Goal: Communication & Community: Answer question/provide support

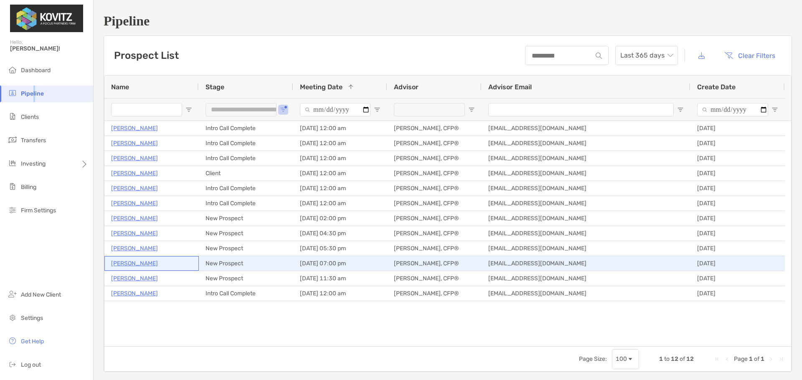
click at [133, 264] on p "[PERSON_NAME]" at bounding box center [134, 264] width 47 height 10
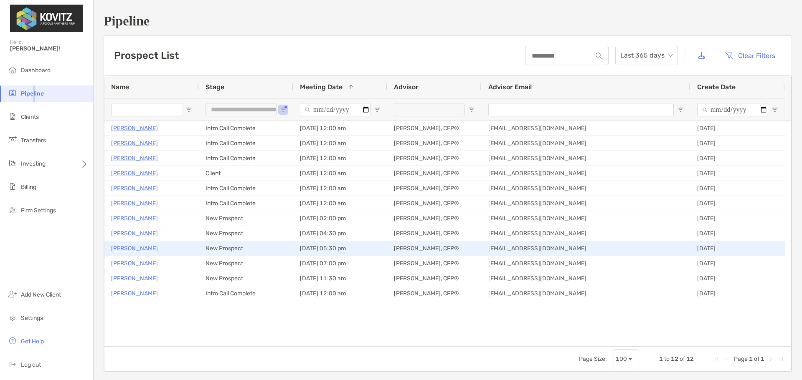
click at [135, 248] on p "[PERSON_NAME]" at bounding box center [134, 248] width 47 height 10
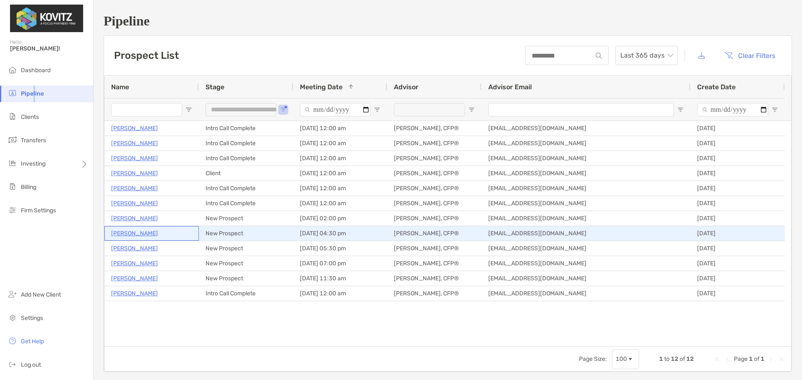
click at [127, 235] on p "[PERSON_NAME]" at bounding box center [134, 233] width 47 height 10
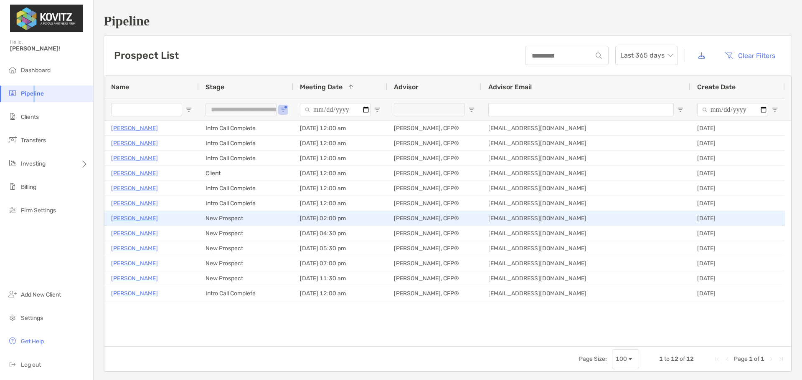
click at [137, 218] on p "Jennifer Levan" at bounding box center [134, 218] width 47 height 10
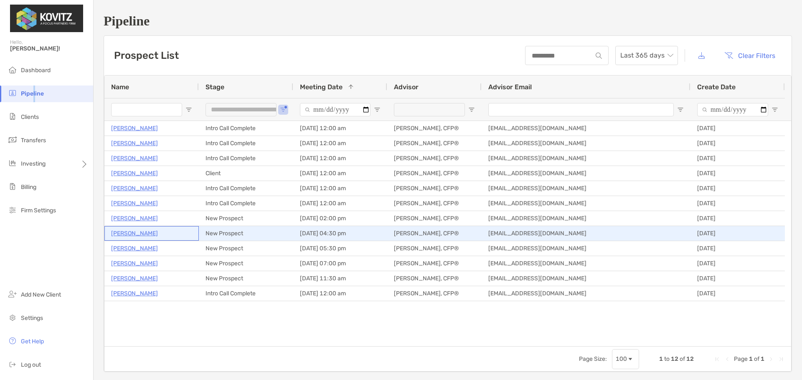
click at [133, 232] on p "Kathie Bennie" at bounding box center [134, 233] width 47 height 10
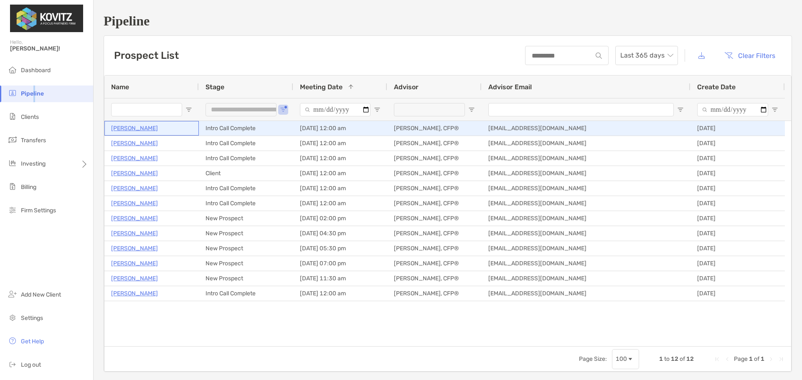
click at [152, 126] on p "Prachi Baodhankar" at bounding box center [134, 128] width 47 height 10
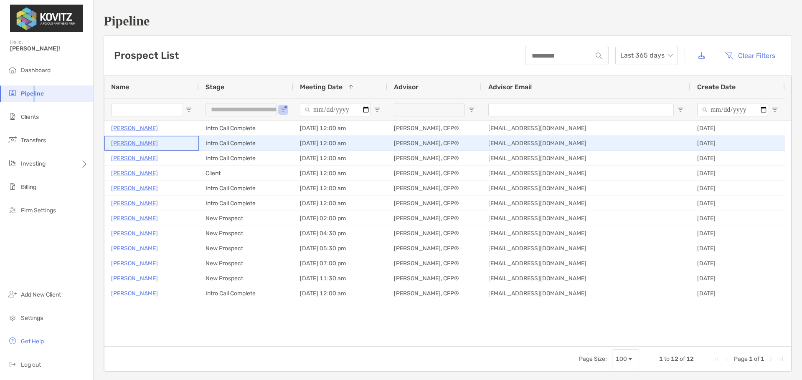
click at [135, 143] on p "Alex Rozek" at bounding box center [134, 143] width 47 height 10
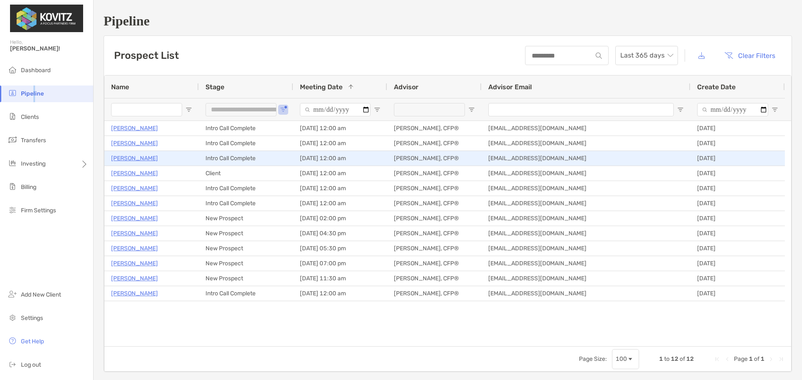
click at [126, 160] on p "Ireen Ullah" at bounding box center [134, 158] width 47 height 10
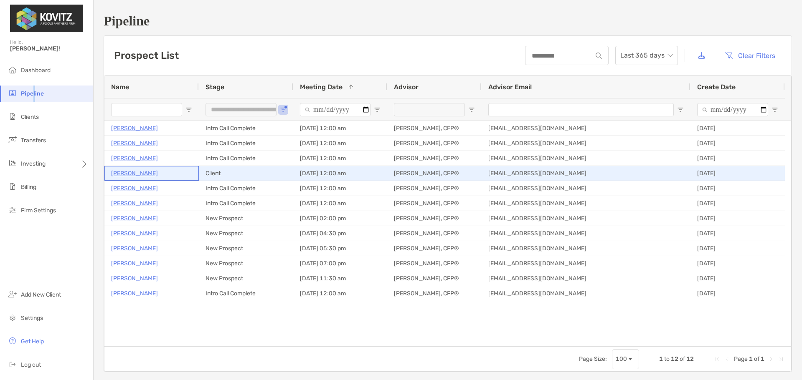
click at [131, 173] on p "Linda Guzzardo" at bounding box center [134, 173] width 47 height 10
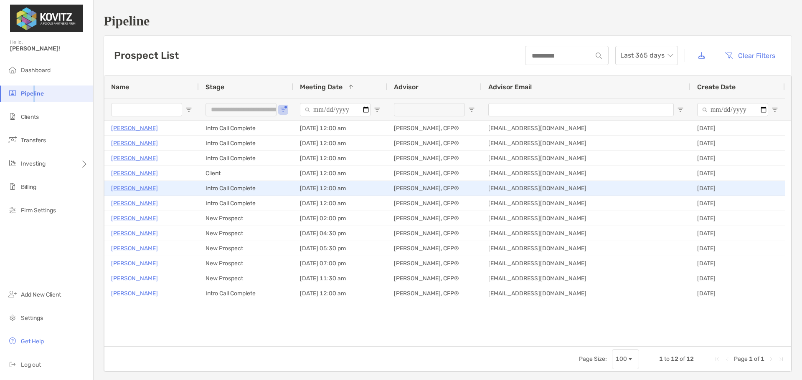
click at [135, 187] on p "Joy Baldini" at bounding box center [134, 188] width 47 height 10
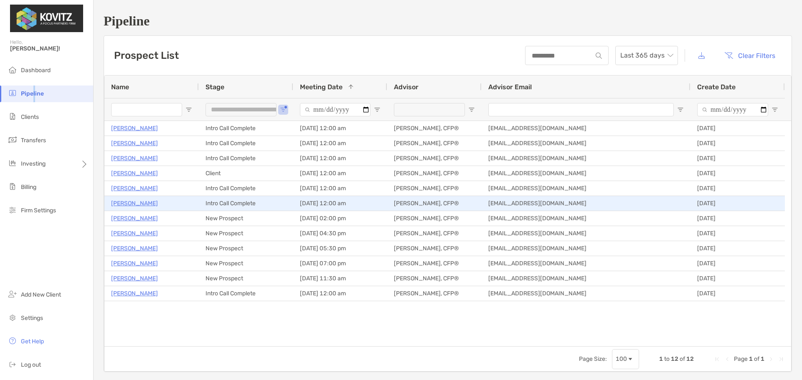
click at [127, 203] on p "Vasil Grozdanoski" at bounding box center [134, 203] width 47 height 10
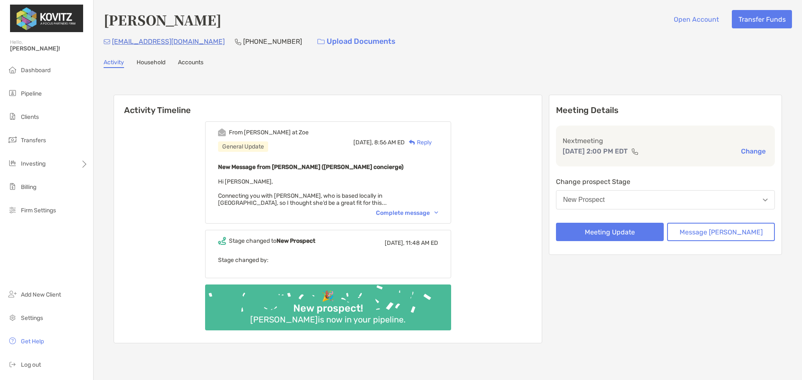
click at [431, 211] on div "Complete message" at bounding box center [407, 213] width 62 height 7
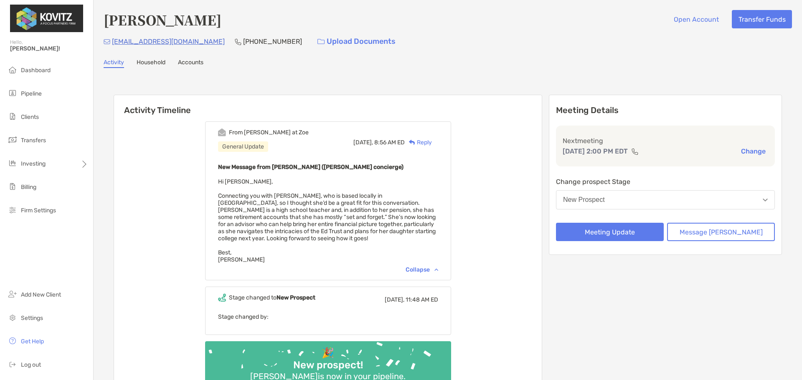
click at [431, 142] on div "Reply" at bounding box center [418, 142] width 27 height 9
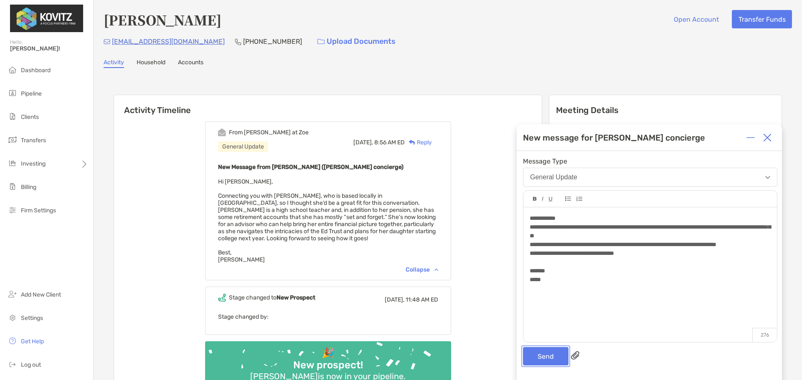
click at [532, 358] on button "Send" at bounding box center [546, 356] width 46 height 18
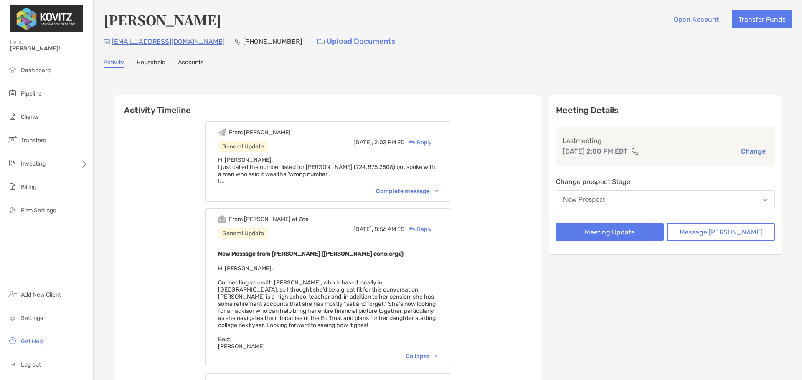
click at [413, 190] on div "Complete message" at bounding box center [407, 191] width 62 height 7
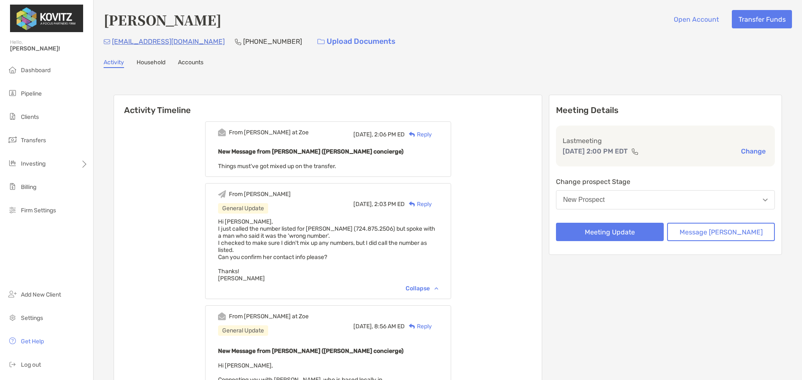
click at [432, 132] on div "Reply" at bounding box center [418, 134] width 27 height 9
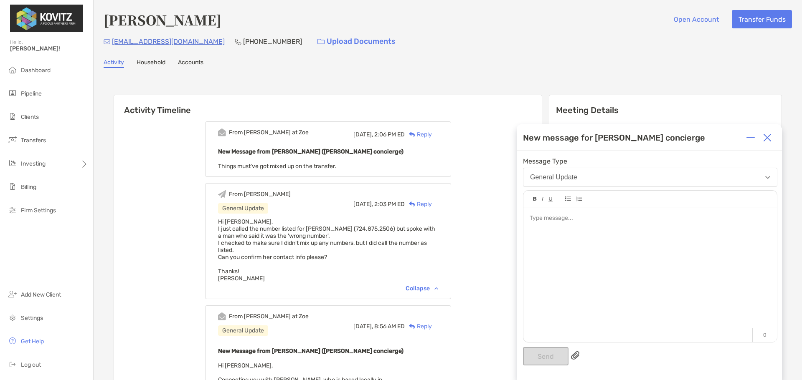
click at [591, 218] on div at bounding box center [650, 218] width 241 height 9
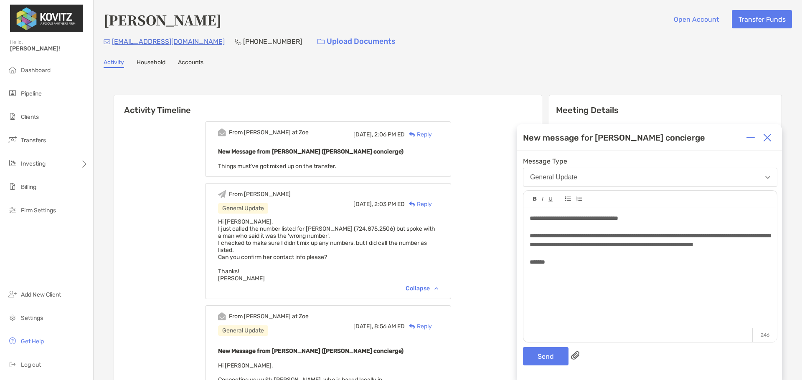
click at [553, 267] on div "******" at bounding box center [650, 262] width 241 height 9
drag, startPoint x: 606, startPoint y: 244, endPoint x: 592, endPoint y: 245, distance: 14.2
click at [592, 245] on span "**********" at bounding box center [650, 240] width 241 height 15
click at [568, 267] on div "******" at bounding box center [650, 262] width 241 height 9
click at [545, 265] on span "******" at bounding box center [537, 262] width 15 height 6
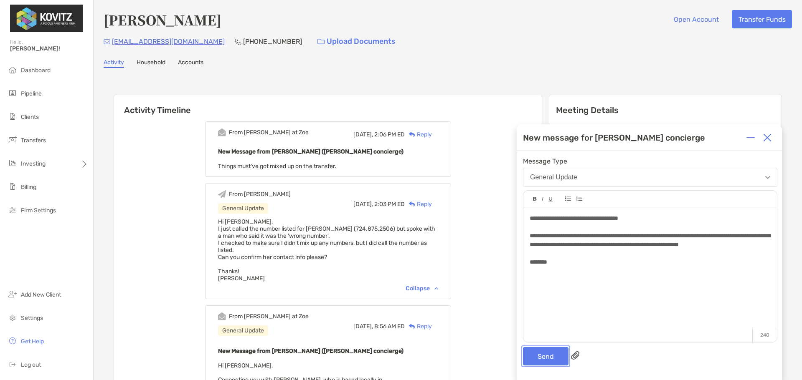
click at [547, 356] on button "Send" at bounding box center [546, 356] width 46 height 18
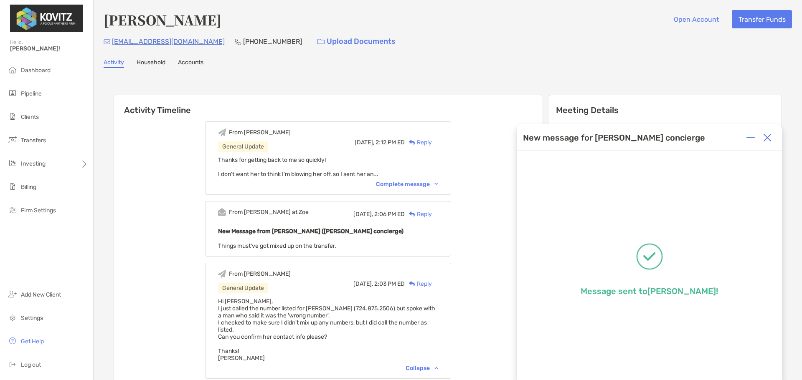
click at [765, 134] on img at bounding box center [767, 138] width 8 height 8
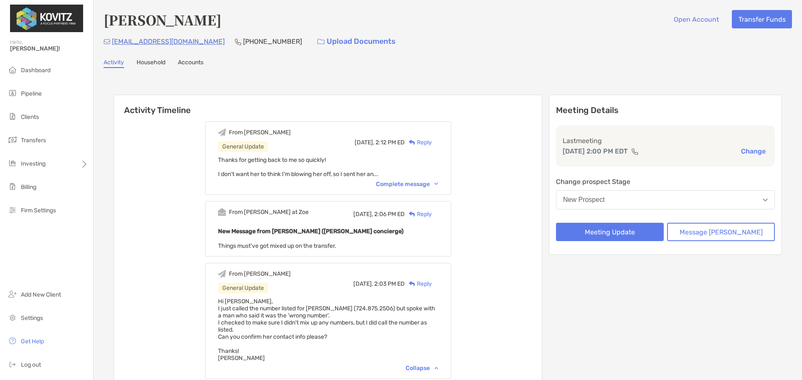
click at [431, 185] on div "Complete message" at bounding box center [407, 184] width 62 height 7
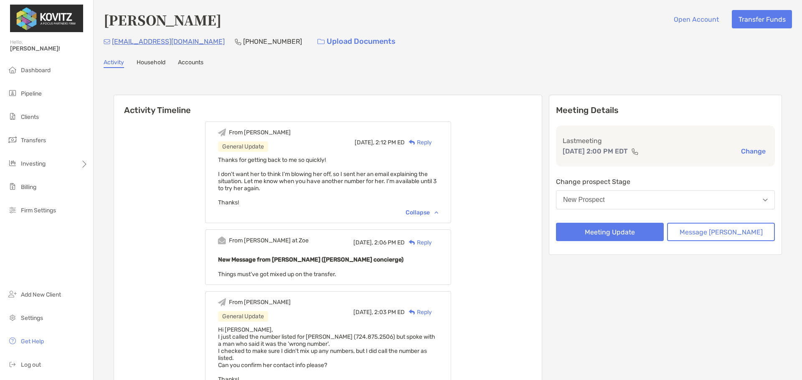
click at [432, 140] on div "Reply" at bounding box center [418, 142] width 27 height 9
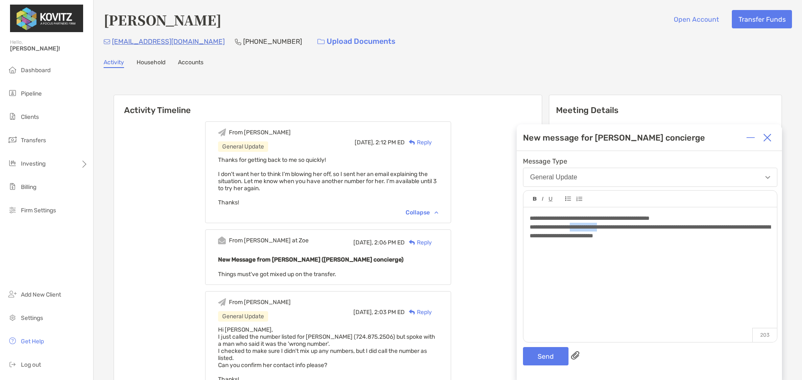
drag, startPoint x: 622, startPoint y: 228, endPoint x: 588, endPoint y: 230, distance: 33.9
click at [588, 230] on span "**********" at bounding box center [650, 231] width 241 height 15
click at [728, 226] on span "**********" at bounding box center [650, 231] width 241 height 15
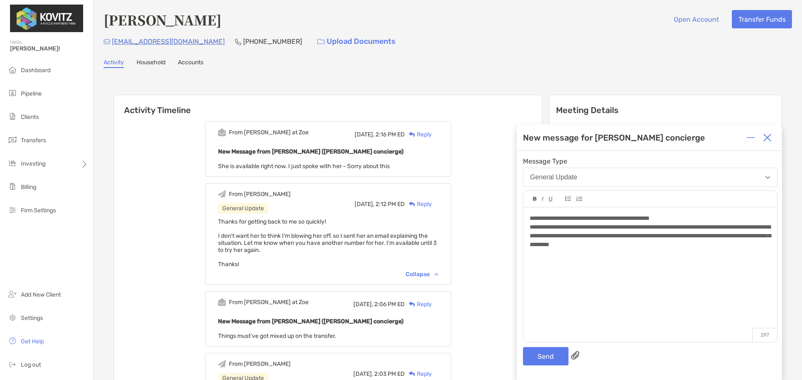
click at [770, 138] on img at bounding box center [767, 138] width 8 height 8
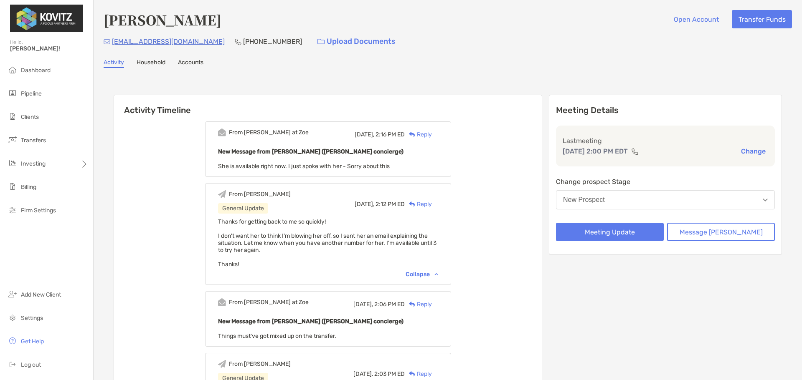
click at [421, 164] on div "New Message from Brendan Connors (Zoe concierge) She is available right now. I …" at bounding box center [328, 158] width 220 height 23
click at [429, 132] on div "Reply" at bounding box center [418, 134] width 27 height 9
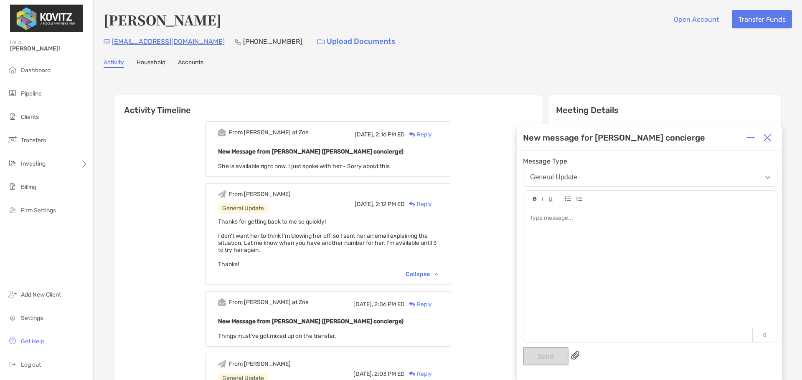
click at [576, 213] on div at bounding box center [650, 271] width 254 height 127
click at [548, 355] on button "Send" at bounding box center [546, 356] width 46 height 18
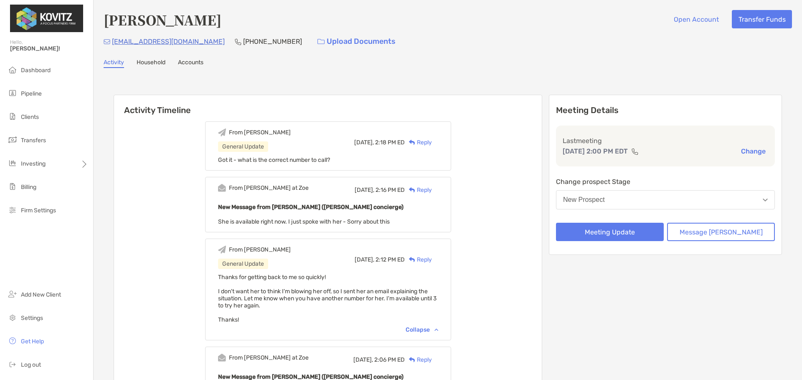
click at [429, 221] on div "New Message from Brendan Connors (Zoe concierge) She is available right now. I …" at bounding box center [328, 213] width 220 height 23
